Goal: Complete Application Form: Complete application form

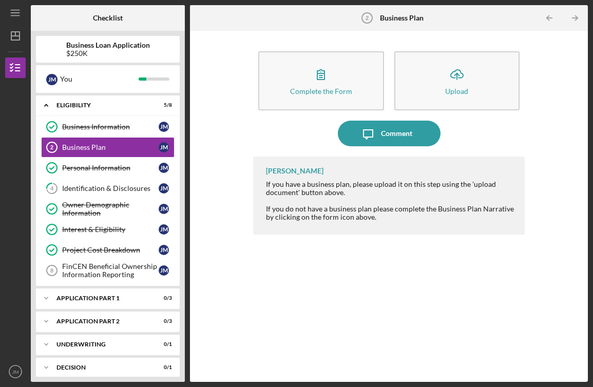
click at [461, 78] on icon "Icon/Upload" at bounding box center [457, 75] width 26 height 26
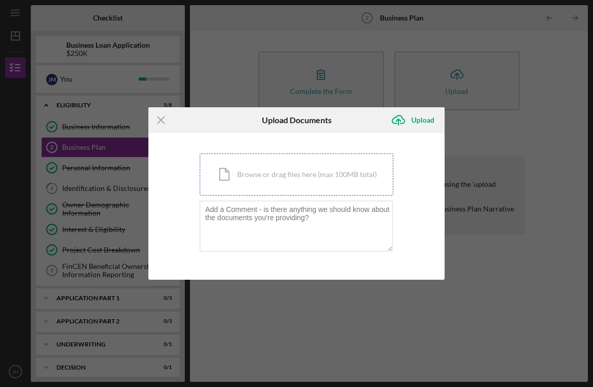
click at [321, 179] on div "Icon/Document Browse or drag files here (max 100MB total) Tap to choose files o…" at bounding box center [297, 174] width 194 height 42
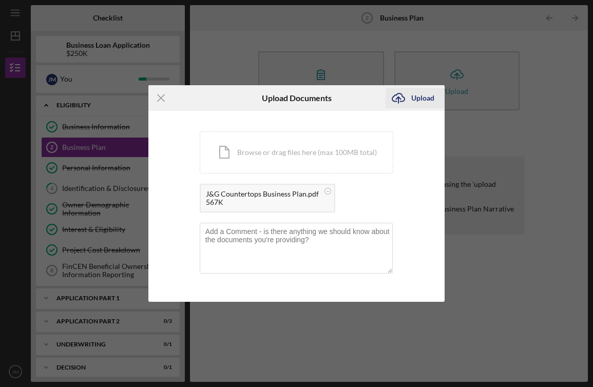
click at [409, 103] on icon "Icon/Upload" at bounding box center [398, 98] width 26 height 26
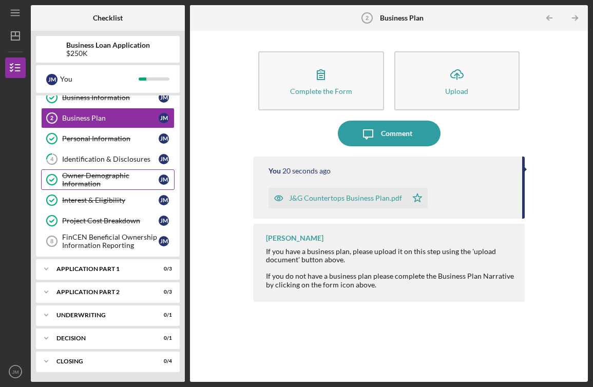
scroll to position [30, 0]
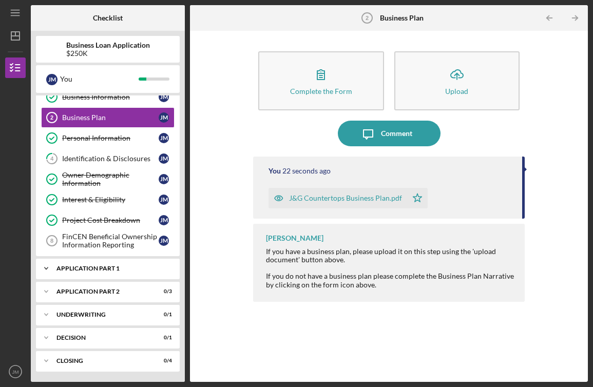
click at [124, 269] on div "Application Part 1" at bounding box center [111, 268] width 110 height 6
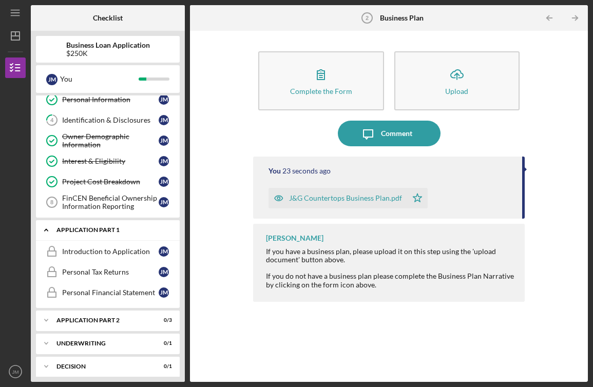
scroll to position [75, 0]
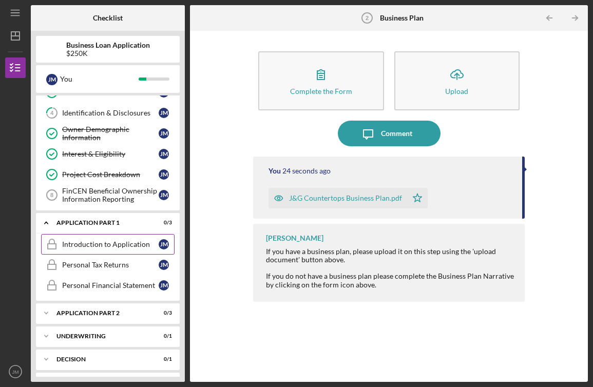
click at [120, 247] on div "Introduction to Application" at bounding box center [110, 244] width 96 height 8
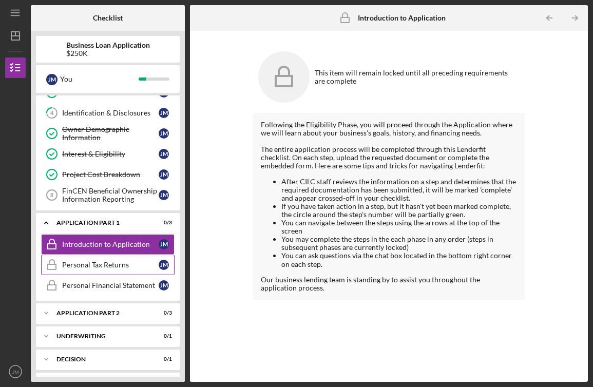
click at [129, 271] on link "Personal Tax Returns Personal Tax Returns [PERSON_NAME]" at bounding box center [107, 265] width 133 height 21
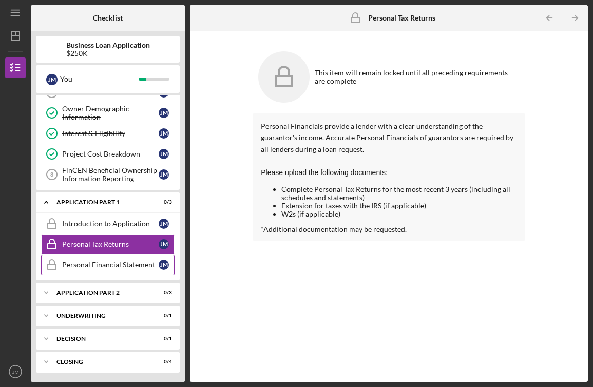
scroll to position [97, 0]
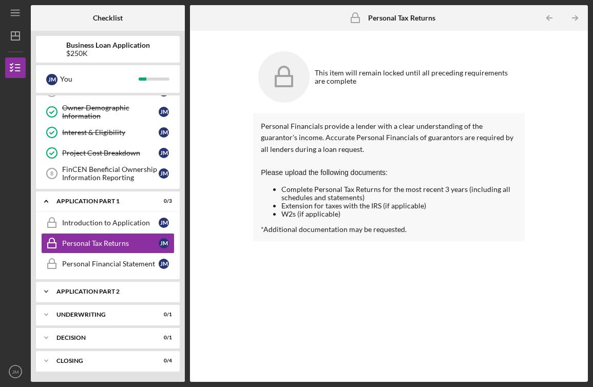
click at [110, 288] on div "Application Part 2" at bounding box center [111, 291] width 110 height 6
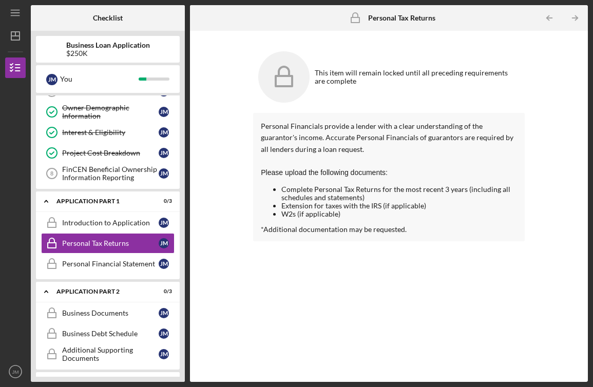
scroll to position [164, 0]
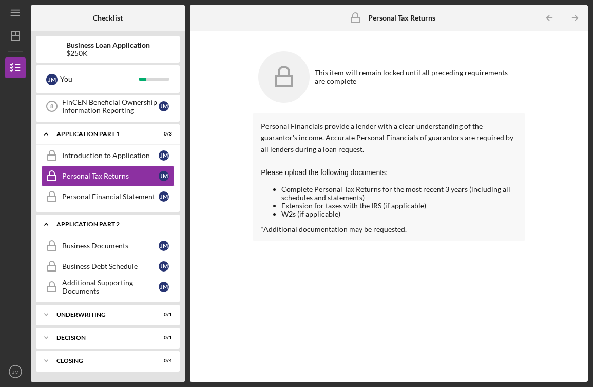
click at [120, 224] on div "Application Part 2" at bounding box center [111, 224] width 110 height 6
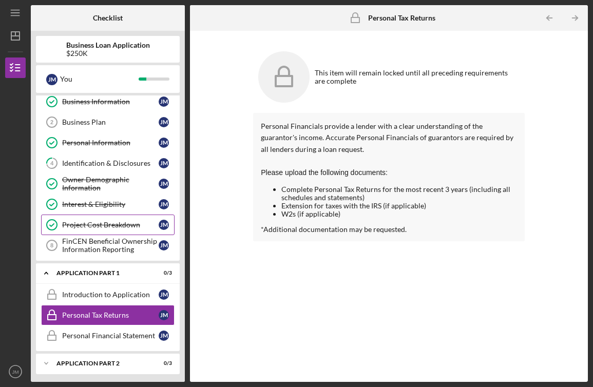
scroll to position [0, 0]
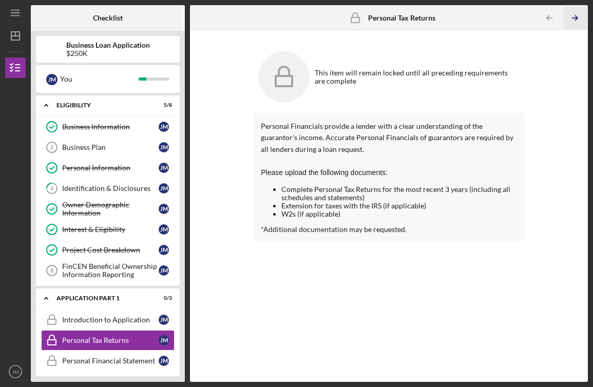
click at [575, 13] on icon "Icon/Table Pagination Arrow" at bounding box center [574, 18] width 23 height 23
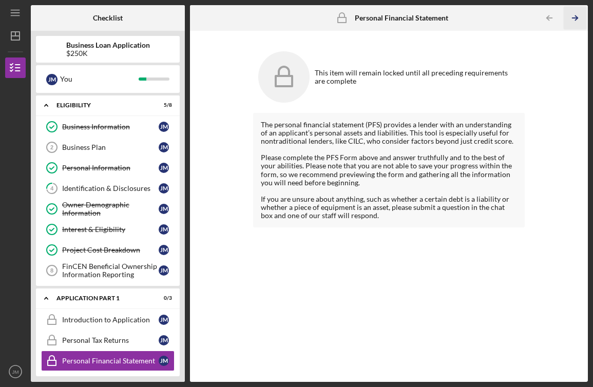
click at [575, 14] on icon "Icon/Table Pagination Arrow" at bounding box center [574, 18] width 23 height 23
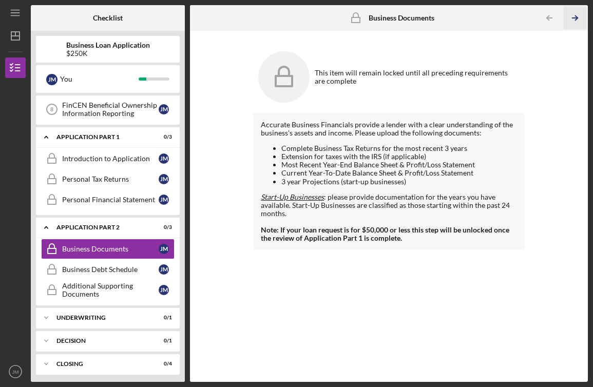
scroll to position [164, 0]
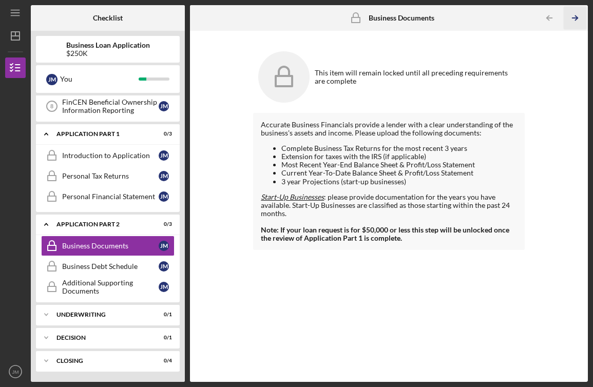
click at [574, 19] on icon "Icon/Table Pagination Arrow" at bounding box center [574, 18] width 23 height 23
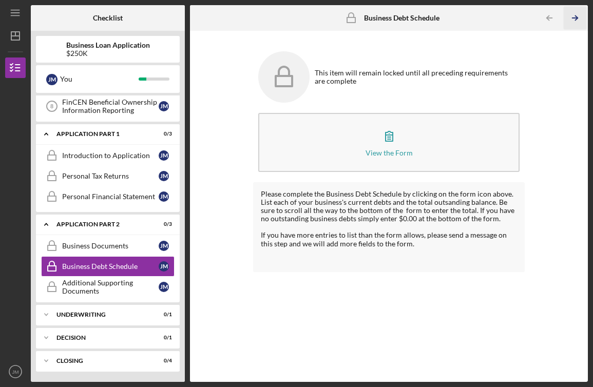
click at [576, 18] on icon "Icon/Table Pagination Arrow" at bounding box center [574, 18] width 23 height 23
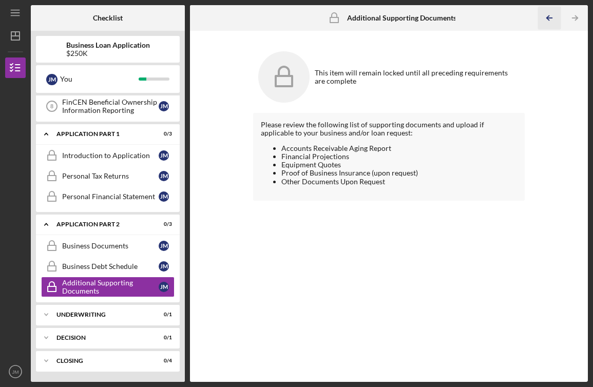
click at [550, 19] on icon "Icon/Table Pagination Arrow" at bounding box center [548, 18] width 23 height 23
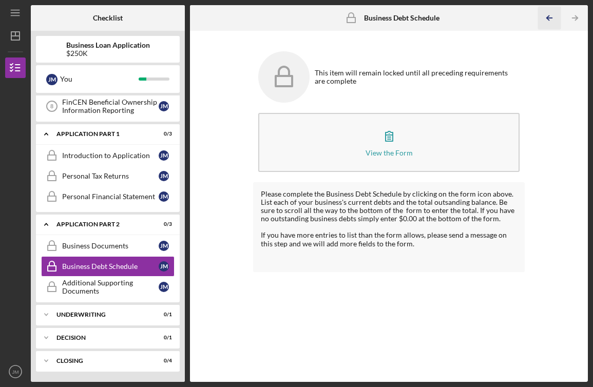
click at [550, 19] on icon "Icon/Table Pagination Arrow" at bounding box center [548, 18] width 23 height 23
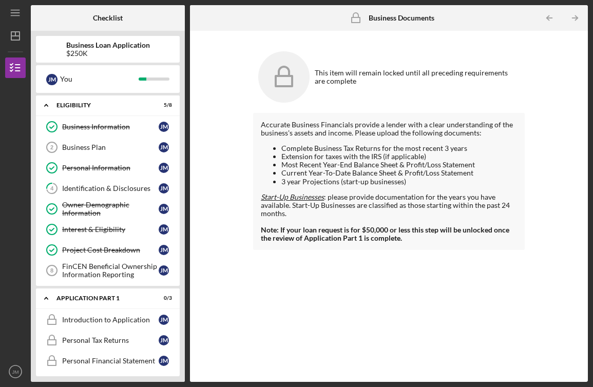
click at [146, 49] on div "$250K" at bounding box center [108, 53] width 84 height 8
click at [544, 20] on icon "Icon/Table Pagination Arrow" at bounding box center [548, 18] width 23 height 23
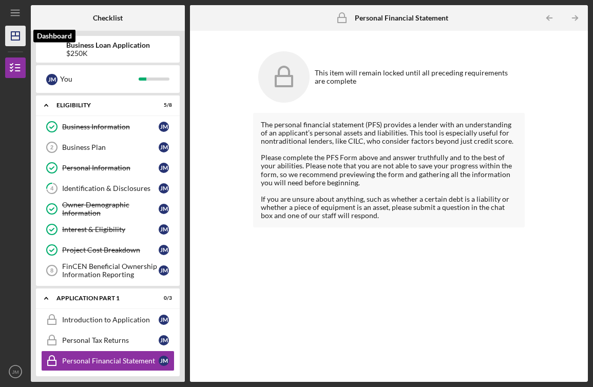
click at [19, 34] on polygon "button" at bounding box center [15, 36] width 8 height 8
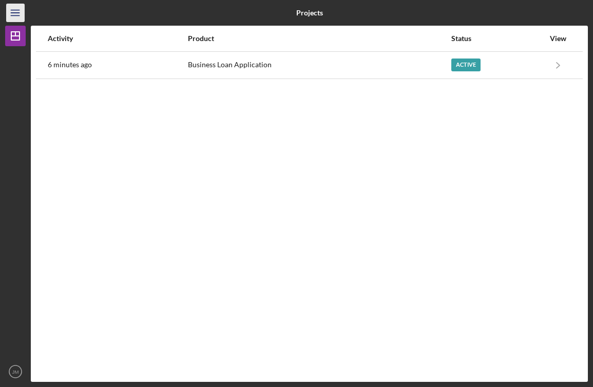
click at [9, 9] on icon "Icon/Menu" at bounding box center [15, 13] width 23 height 23
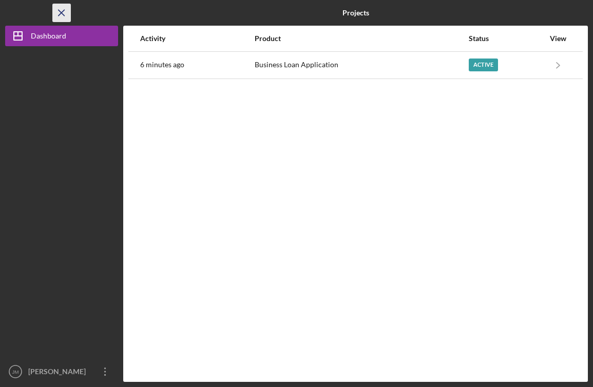
click at [63, 15] on icon "Icon/Menu Close" at bounding box center [61, 13] width 23 height 23
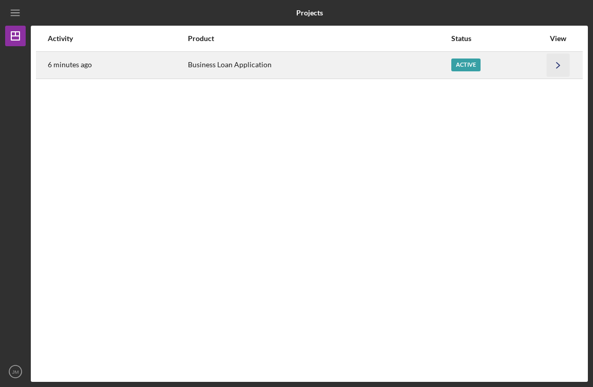
click at [560, 69] on icon "Icon/Navigate" at bounding box center [558, 64] width 23 height 23
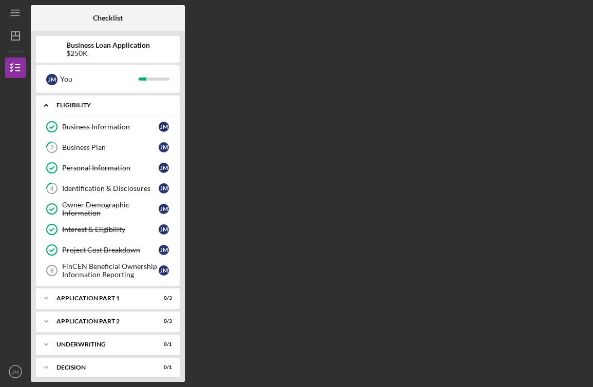
click at [107, 111] on div "Icon/Expander Eligibility 5 / 8" at bounding box center [108, 105] width 144 height 21
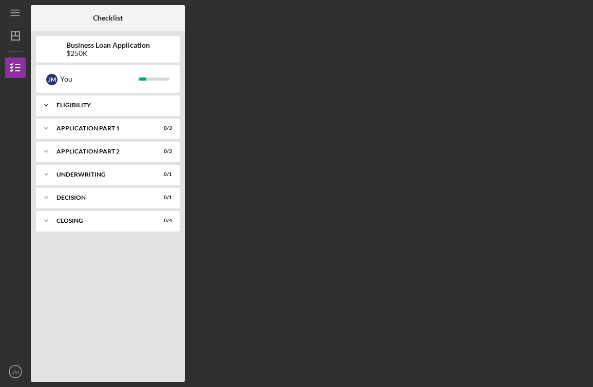
click at [106, 110] on div "Icon/Expander Eligibility 5 / 8" at bounding box center [108, 105] width 144 height 21
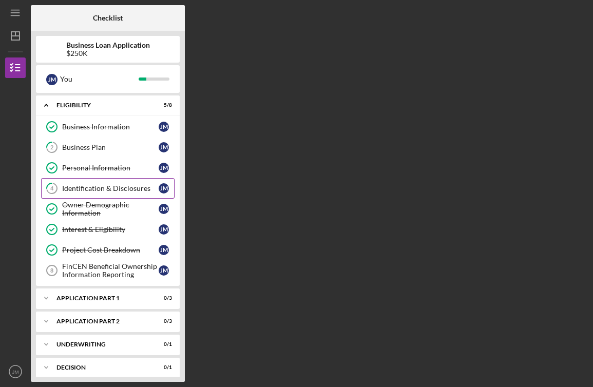
click at [98, 186] on div "Identification & Disclosures" at bounding box center [110, 188] width 96 height 8
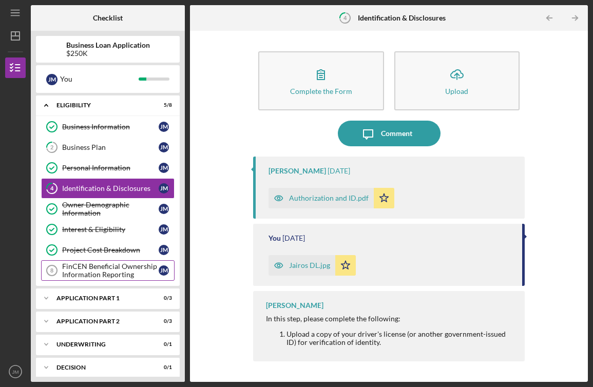
click at [83, 275] on div "FinCEN Beneficial Ownership Information Reporting" at bounding box center [110, 270] width 96 height 16
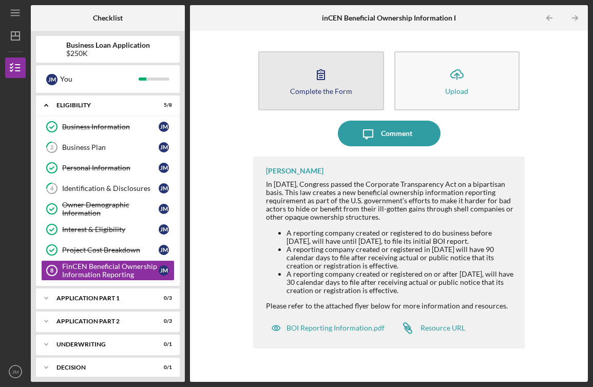
click at [294, 74] on button "Complete the Form Form" at bounding box center [320, 80] width 125 height 59
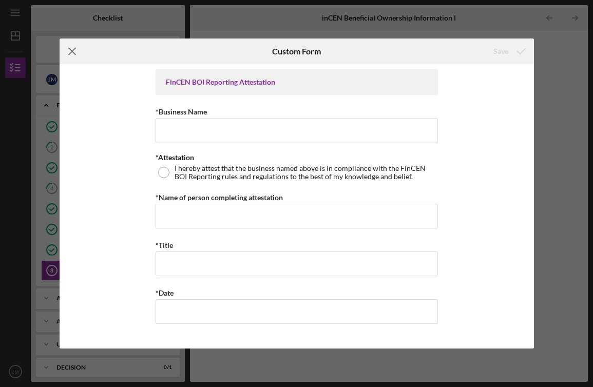
click at [68, 56] on icon "Icon/Menu Close" at bounding box center [73, 51] width 26 height 26
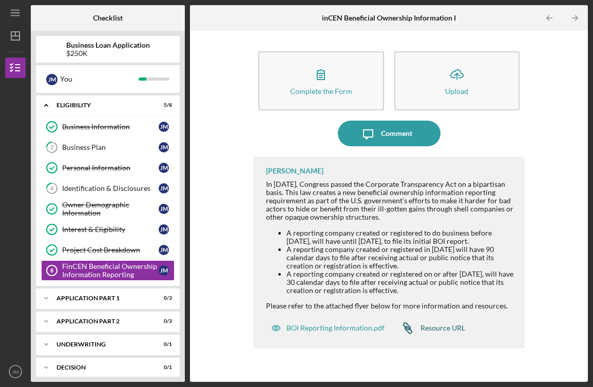
click at [451, 332] on div "Resource URL" at bounding box center [442, 328] width 45 height 8
click at [113, 182] on link "4 Identification & Disclosures [PERSON_NAME]" at bounding box center [107, 188] width 133 height 21
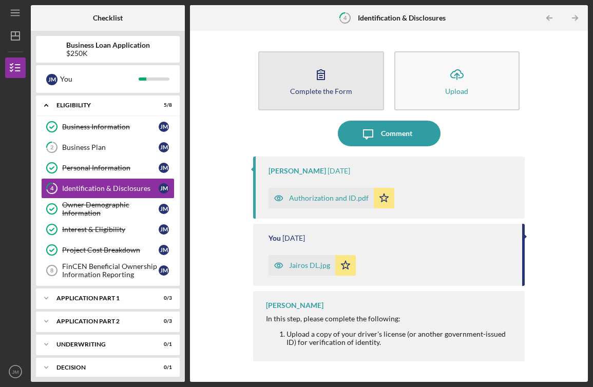
click at [327, 96] on button "Complete the Form Form" at bounding box center [320, 80] width 125 height 59
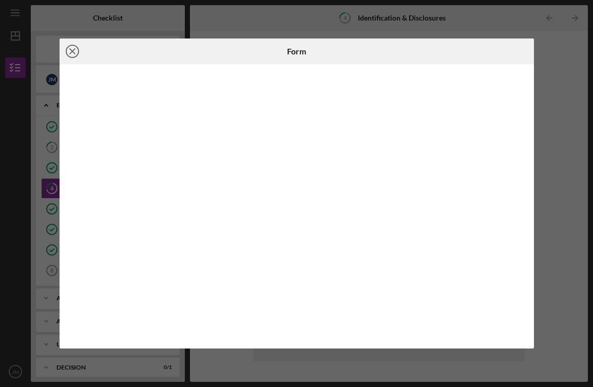
click at [75, 51] on icon "Icon/Close" at bounding box center [73, 51] width 26 height 26
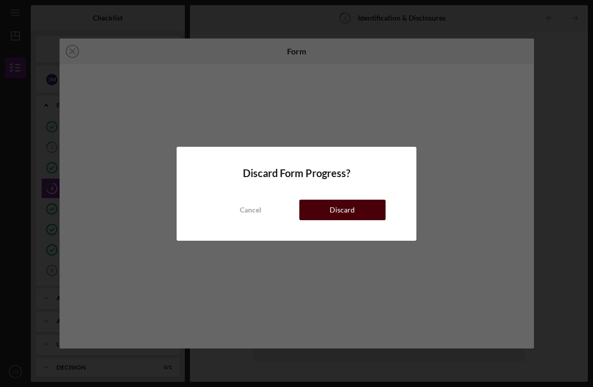
click at [339, 211] on div "Discard" at bounding box center [341, 210] width 25 height 21
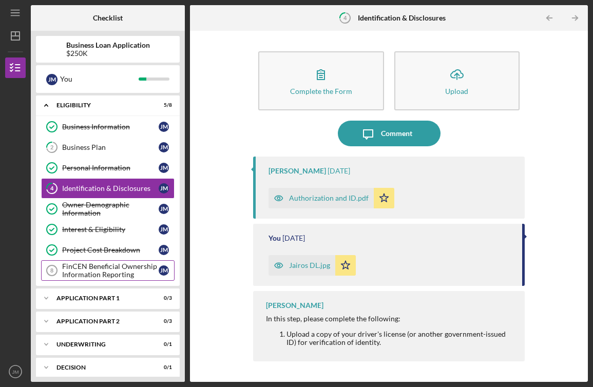
click at [125, 276] on div "FinCEN Beneficial Ownership Information Reporting" at bounding box center [110, 270] width 96 height 16
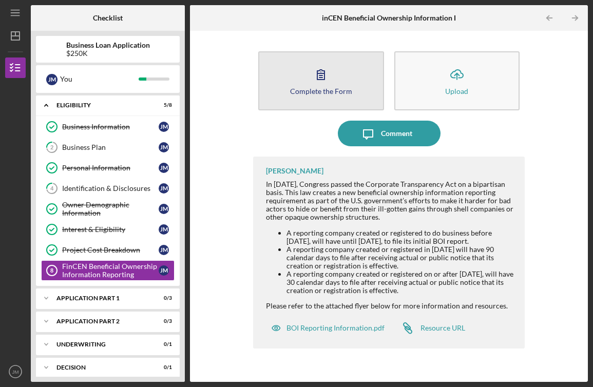
click at [326, 72] on icon "button" at bounding box center [321, 75] width 26 height 26
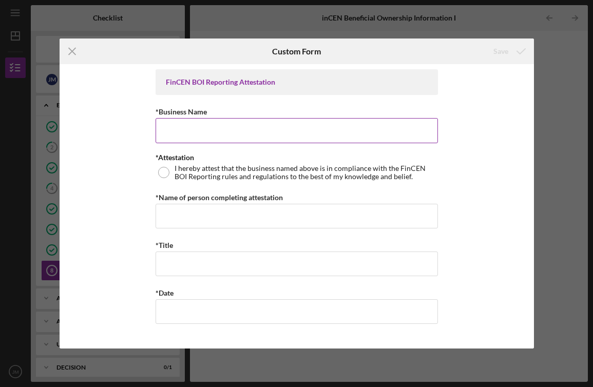
click at [291, 128] on input "*Business Name" at bounding box center [296, 130] width 282 height 25
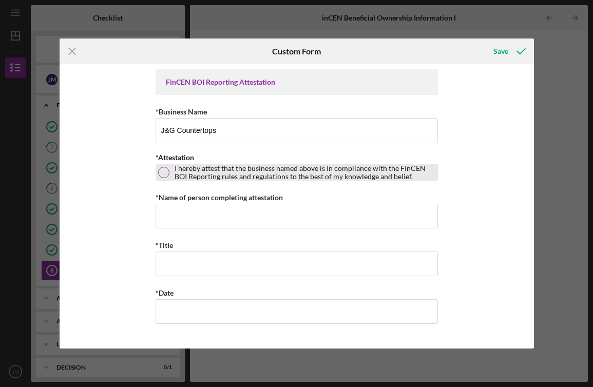
click at [167, 169] on div at bounding box center [163, 172] width 11 height 11
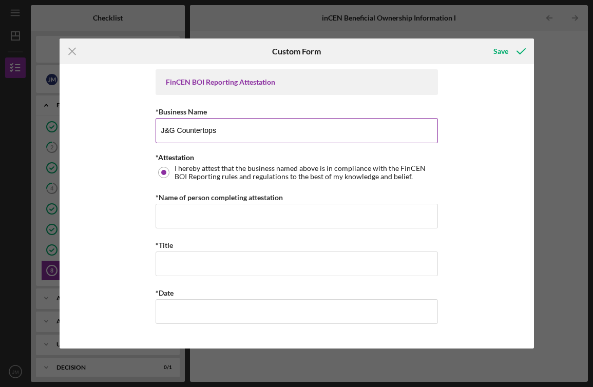
click at [235, 125] on input "J&G Countertops" at bounding box center [296, 130] width 282 height 25
click at [241, 137] on input "J&G Countertops" at bounding box center [296, 130] width 282 height 25
type input "J&G Countertops LLC"
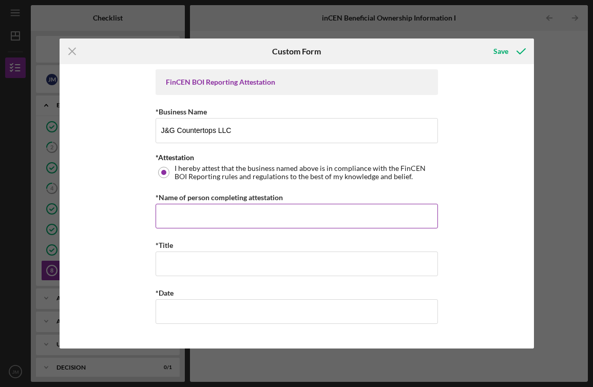
click at [248, 219] on input "*Name of person completing attestation" at bounding box center [296, 216] width 282 height 25
type input "[PERSON_NAME]"
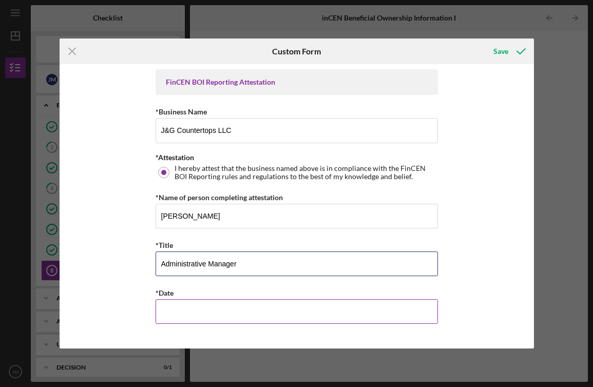
type input "Administrative Manager"
click at [281, 316] on input "*Date" at bounding box center [296, 311] width 282 height 25
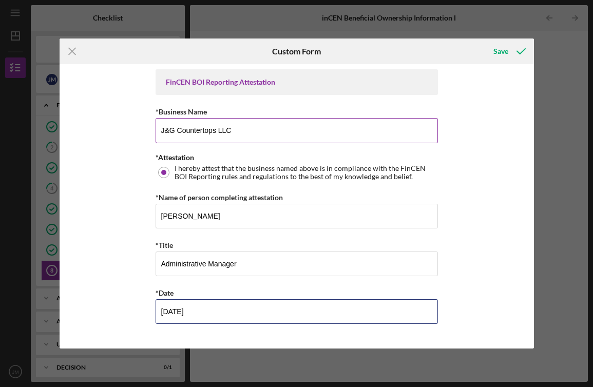
type input "[DATE]"
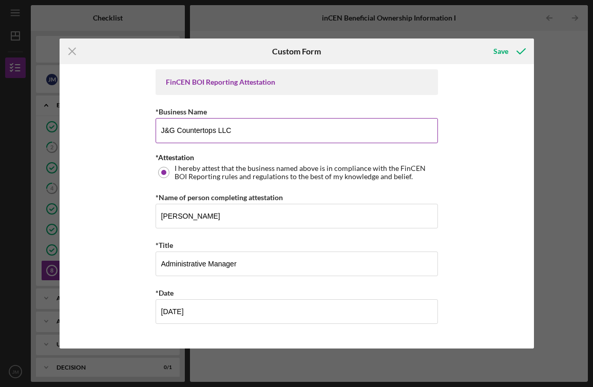
click at [344, 127] on input "J&G Countertops LLC" at bounding box center [296, 130] width 282 height 25
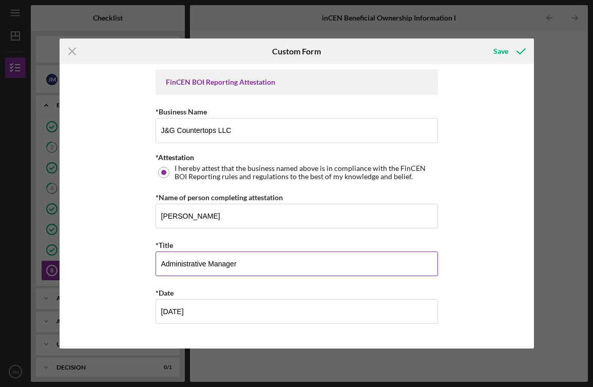
click at [206, 259] on input "Administrative Manager" at bounding box center [296, 263] width 282 height 25
click at [205, 262] on input "Administrative Manager" at bounding box center [296, 263] width 282 height 25
drag, startPoint x: 205, startPoint y: 262, endPoint x: 107, endPoint y: 259, distance: 98.6
click at [107, 259] on div "FinCEN BOI Reporting Attestation *Business Name J&G Countertops LLC *Attestatio…" at bounding box center [297, 206] width 474 height 284
type input "office Manager"
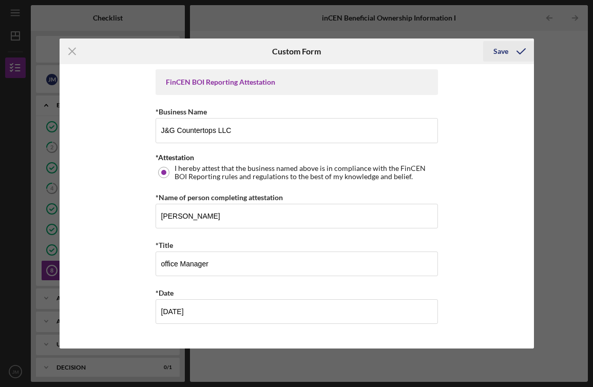
click at [498, 52] on div "Save" at bounding box center [500, 51] width 15 height 21
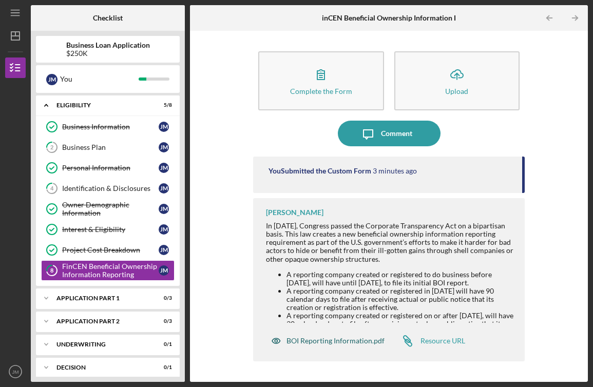
click at [322, 340] on div "BOI Reporting Information.pdf" at bounding box center [335, 341] width 98 height 8
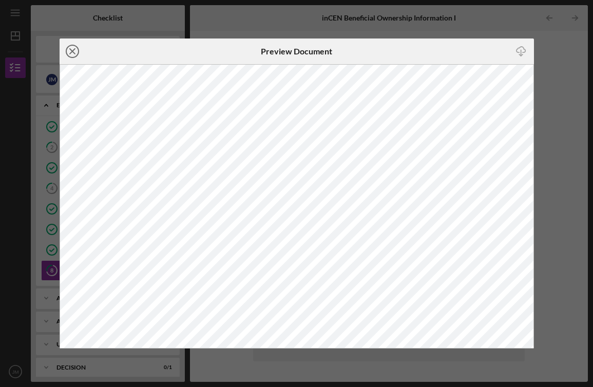
click at [72, 52] on icon "Icon/Close" at bounding box center [73, 51] width 26 height 26
